Goal: Information Seeking & Learning: Learn about a topic

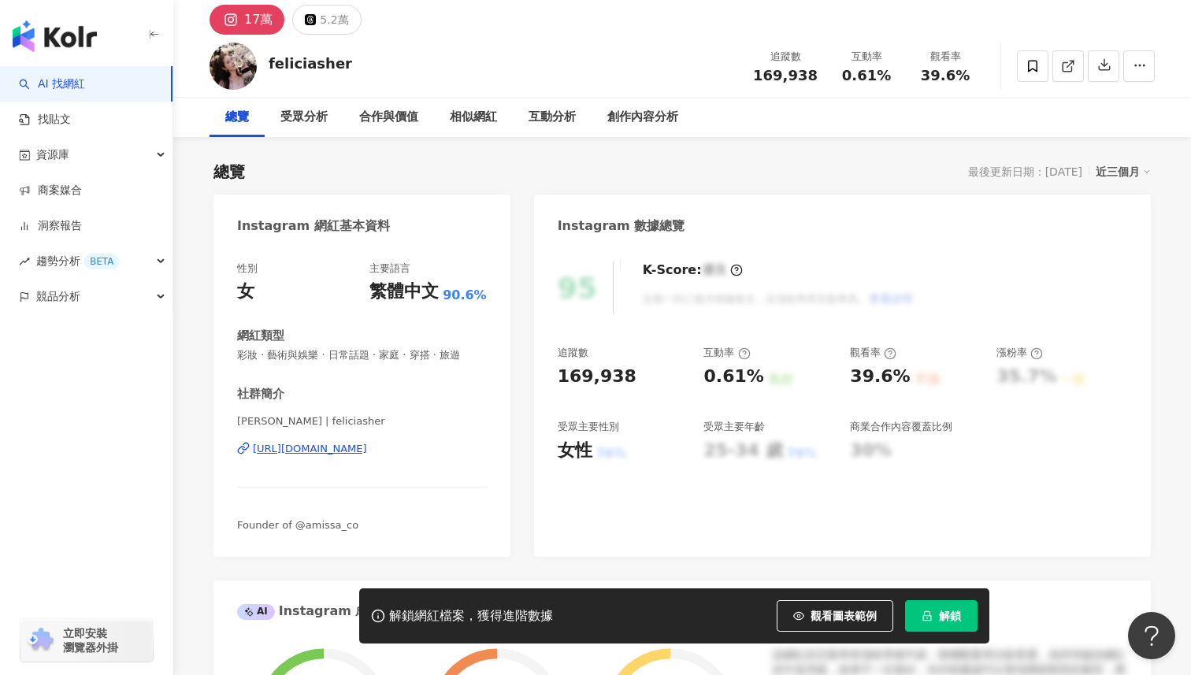
scroll to position [54, 0]
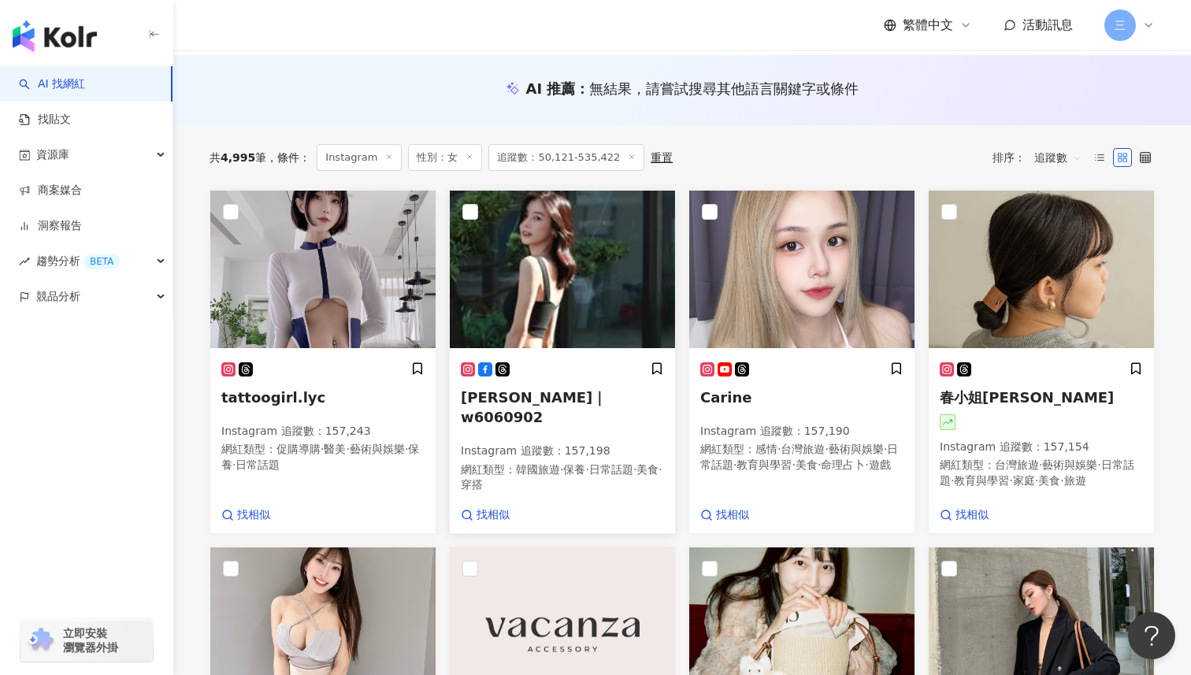
click at [575, 403] on span "曹媛媛 Vivi｜w6060902" at bounding box center [534, 407] width 146 height 36
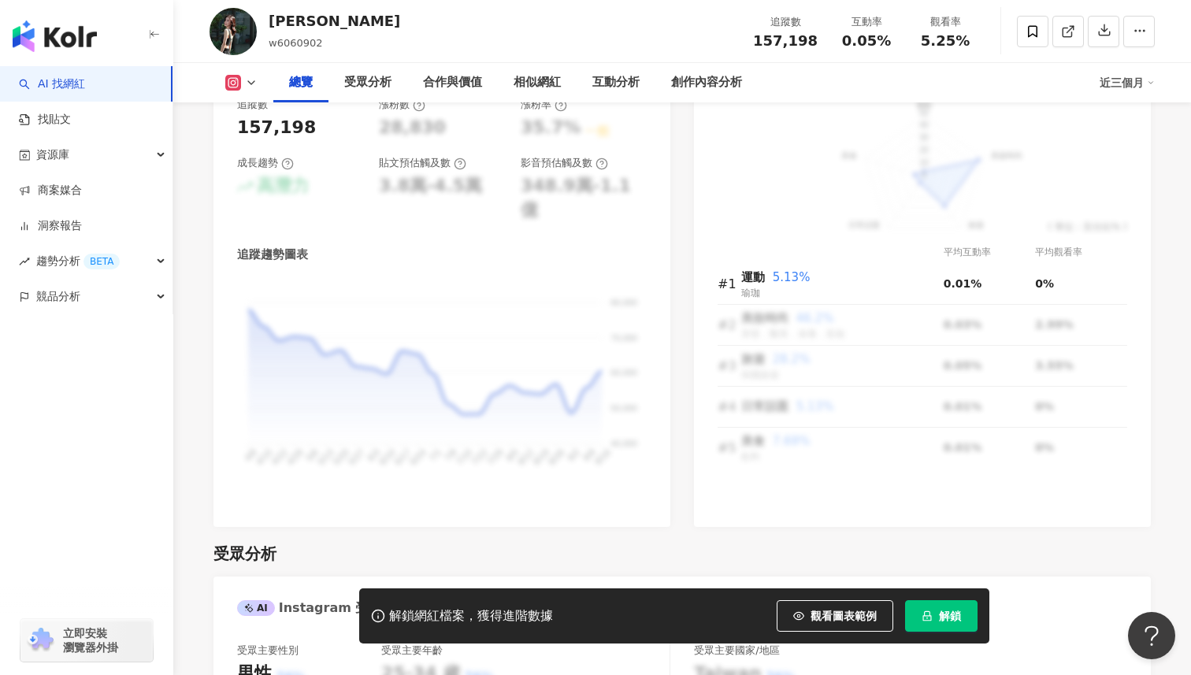
scroll to position [1000, 0]
